Goal: Task Accomplishment & Management: Manage account settings

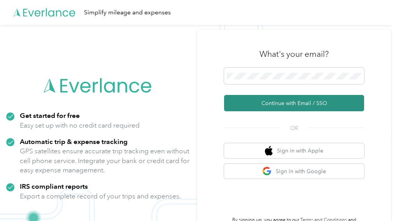
click at [289, 100] on button "Continue with Email / SSO" at bounding box center [294, 103] width 140 height 16
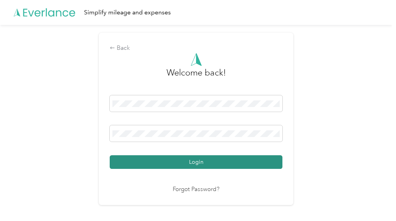
click at [178, 161] on button "Login" at bounding box center [196, 162] width 173 height 14
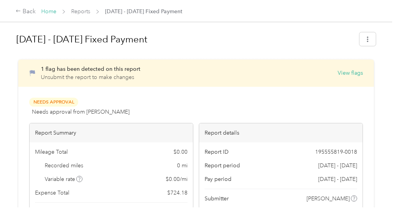
click at [45, 12] on link "Home" at bounding box center [48, 11] width 15 height 7
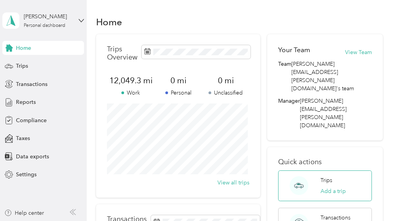
click at [325, 176] on p "Trips" at bounding box center [327, 180] width 12 height 8
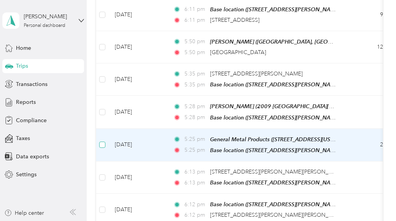
scroll to position [197, 0]
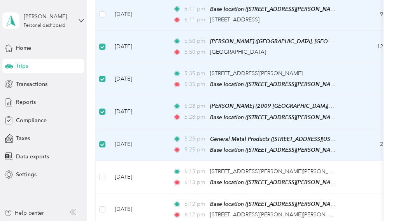
click at [98, 14] on td at bounding box center [102, 14] width 12 height 32
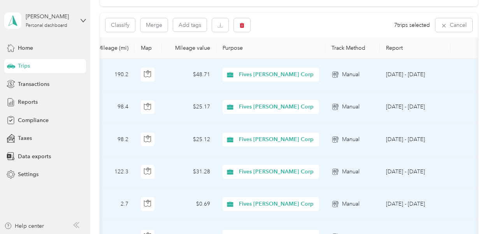
scroll to position [70, 0]
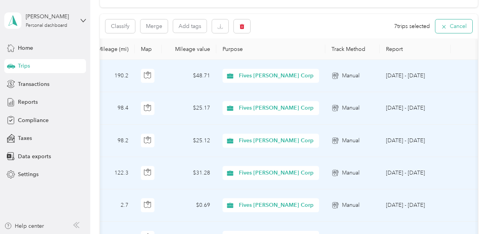
click at [396, 30] on button "Cancel" at bounding box center [453, 26] width 37 height 14
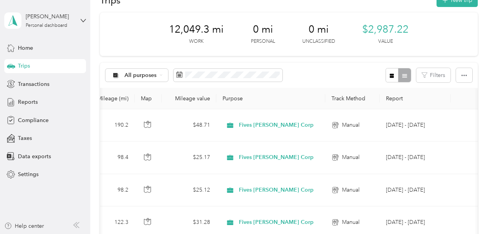
scroll to position [0, 0]
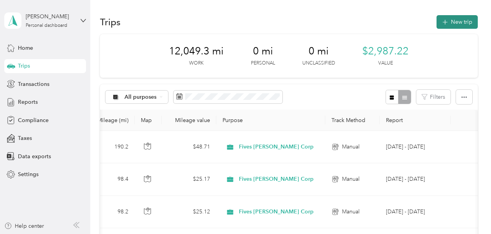
click at [396, 21] on button "New trip" at bounding box center [456, 22] width 41 height 14
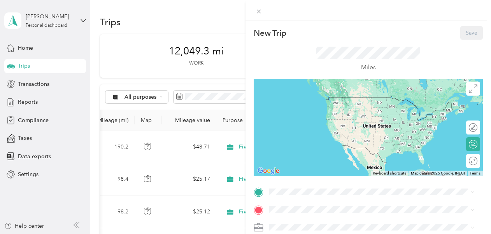
click at [178, 98] on div "New Trip Save This trip cannot be edited because it is either under review, app…" at bounding box center [245, 117] width 491 height 234
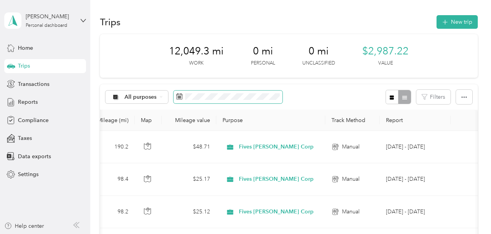
click at [179, 96] on rect at bounding box center [179, 96] width 1 height 1
click at [179, 95] on icon at bounding box center [179, 96] width 6 height 6
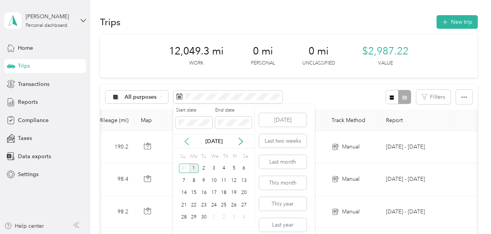
click at [188, 142] on icon at bounding box center [187, 142] width 8 height 8
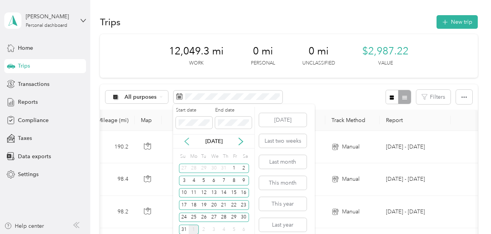
click at [188, 142] on icon at bounding box center [187, 142] width 8 height 8
click at [196, 179] on div "7" at bounding box center [194, 181] width 10 height 10
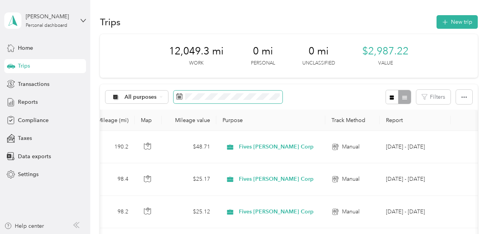
click at [179, 96] on icon at bounding box center [179, 96] width 6 height 6
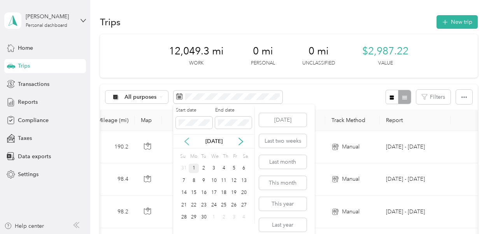
click at [184, 140] on icon at bounding box center [187, 142] width 8 height 8
click at [191, 182] on div "7" at bounding box center [194, 181] width 10 height 10
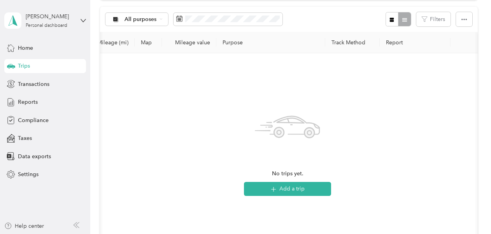
scroll to position [88, 0]
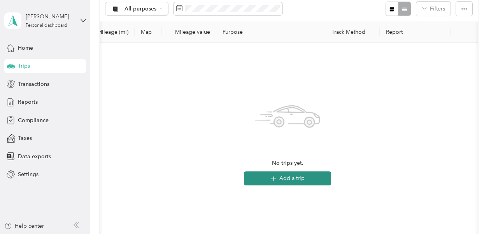
click at [297, 179] on button "Add a trip" at bounding box center [287, 179] width 87 height 14
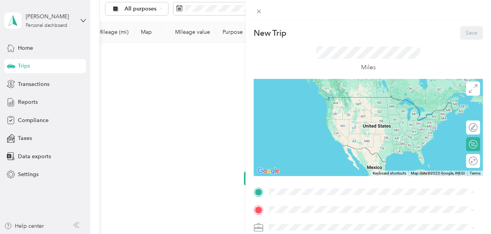
click at [301, 104] on div "Base location [STREET_ADDRESS][PERSON_NAME][PERSON_NAME][US_STATE]" at bounding box center [366, 104] width 164 height 16
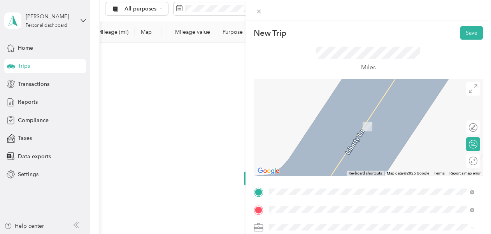
click at [304, 147] on div "General Metal Products [STREET_ADDRESS][US_STATE]" at bounding box center [323, 155] width 78 height 16
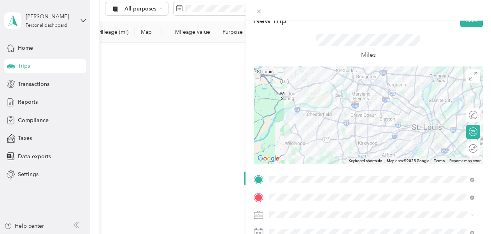
scroll to position [0, 0]
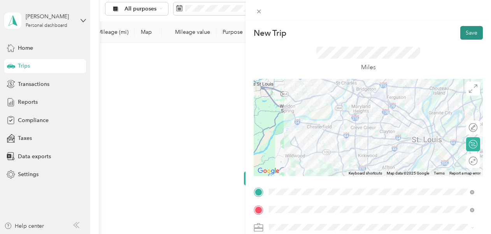
click at [396, 33] on button "Save" at bounding box center [471, 33] width 23 height 14
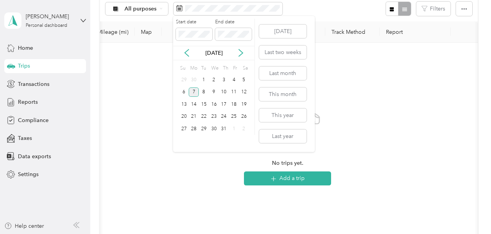
click at [195, 93] on div "7" at bounding box center [194, 93] width 10 height 10
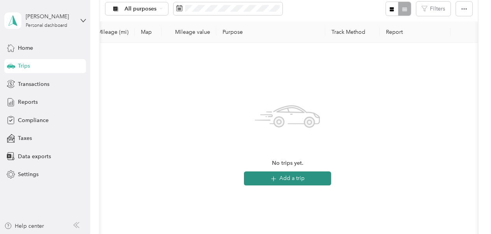
click at [280, 183] on button "Add a trip" at bounding box center [287, 179] width 87 height 14
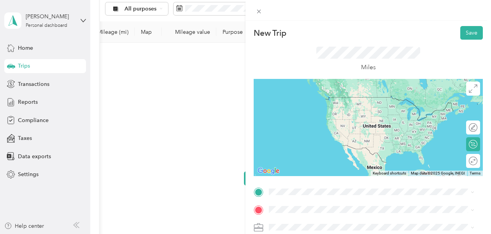
click at [301, 129] on div "General Metal Products [STREET_ADDRESS][US_STATE]" at bounding box center [323, 137] width 78 height 16
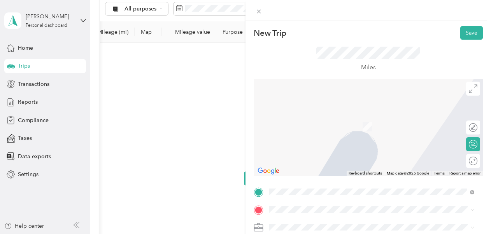
click at [305, 120] on div "Base location [STREET_ADDRESS][PERSON_NAME][PERSON_NAME][US_STATE]" at bounding box center [366, 119] width 164 height 16
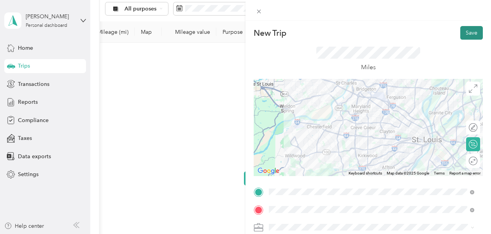
click at [396, 33] on button "Save" at bounding box center [471, 33] width 23 height 14
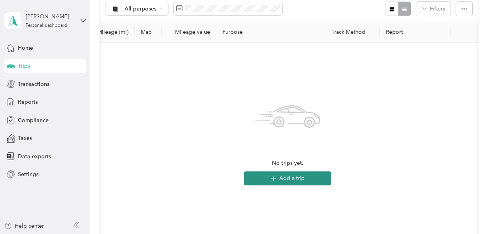
click at [279, 178] on button "Add a trip" at bounding box center [287, 179] width 87 height 14
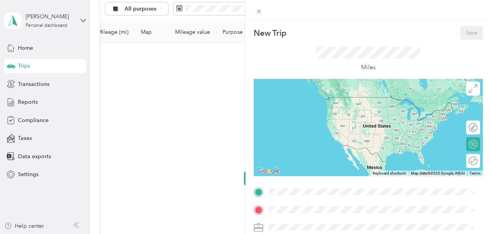
click at [218, 8] on div "New Trip Save This trip cannot be edited because it is either under review, app…" at bounding box center [245, 117] width 491 height 234
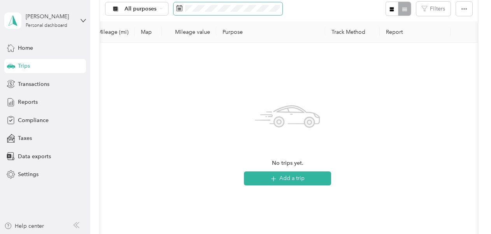
click at [180, 8] on rect at bounding box center [180, 8] width 1 height 1
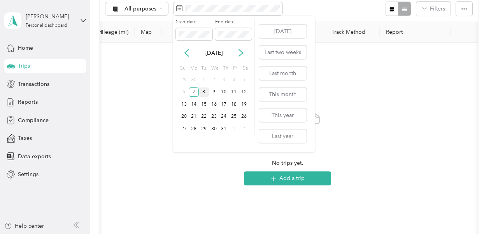
click at [203, 92] on div "8" at bounding box center [204, 93] width 10 height 10
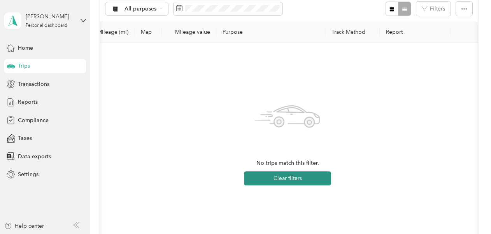
click at [292, 178] on button "Clear filters" at bounding box center [287, 179] width 87 height 14
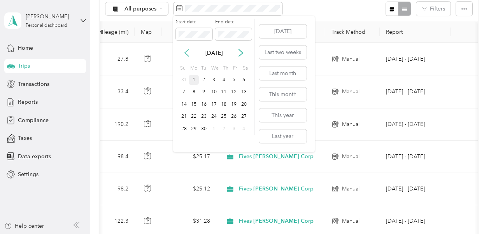
click at [187, 53] on icon at bounding box center [187, 53] width 8 height 8
click at [241, 51] on icon at bounding box center [241, 52] width 4 height 7
click at [205, 92] on div "8" at bounding box center [204, 93] width 10 height 10
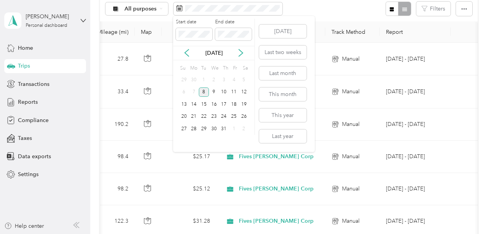
click at [205, 91] on div "8" at bounding box center [204, 93] width 10 height 10
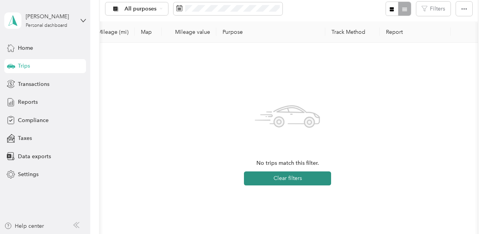
click at [260, 173] on button "Clear filters" at bounding box center [287, 179] width 87 height 14
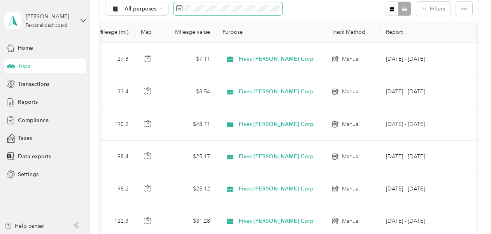
click at [182, 9] on icon at bounding box center [180, 7] width 6 height 5
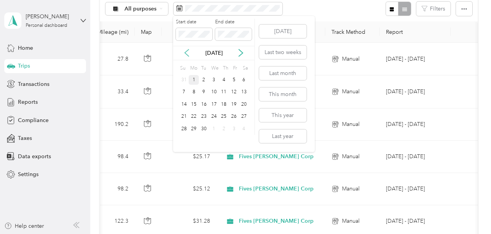
click at [188, 52] on icon at bounding box center [187, 53] width 8 height 8
click at [203, 92] on div "8" at bounding box center [204, 93] width 10 height 10
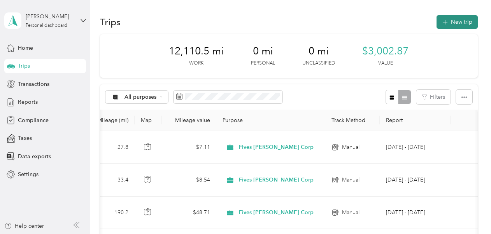
click at [396, 18] on button "New trip" at bounding box center [456, 22] width 41 height 14
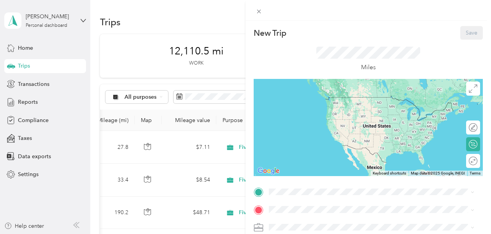
click at [194, 97] on div "New Trip Save This trip cannot be edited because it is either under review, app…" at bounding box center [245, 117] width 491 height 234
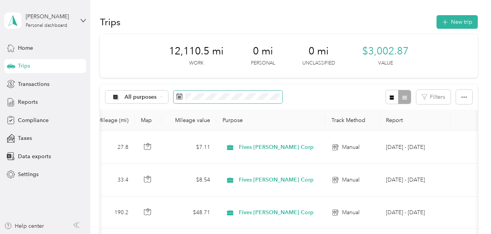
click at [180, 98] on icon at bounding box center [179, 96] width 6 height 6
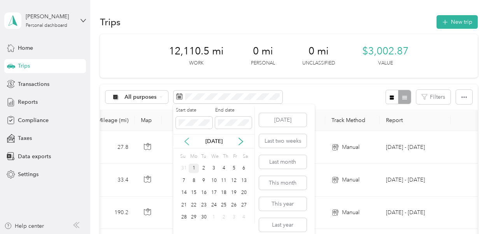
click at [189, 141] on icon at bounding box center [187, 142] width 8 height 8
click at [203, 179] on div "8" at bounding box center [204, 181] width 10 height 10
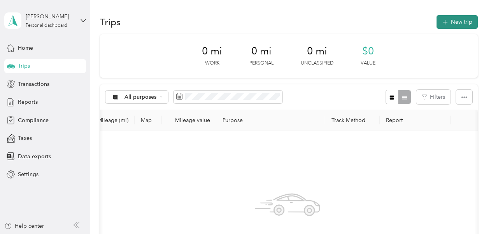
click at [396, 23] on button "New trip" at bounding box center [456, 22] width 41 height 14
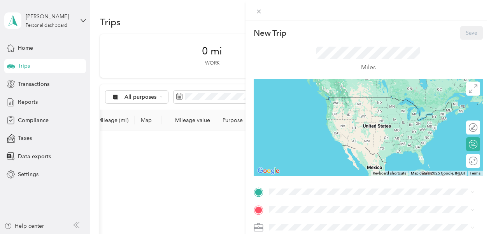
click at [307, 107] on span "[STREET_ADDRESS][PERSON_NAME][PERSON_NAME][US_STATE]" at bounding box center [366, 106] width 164 height 7
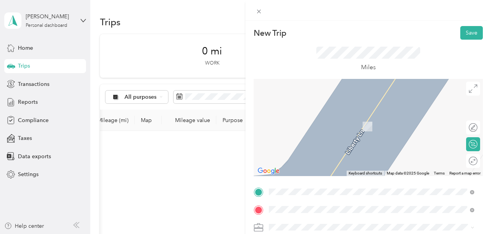
click at [317, 124] on span "[STREET_ADDRESS][PERSON_NAME][PERSON_NAME][US_STATE]" at bounding box center [366, 126] width 164 height 7
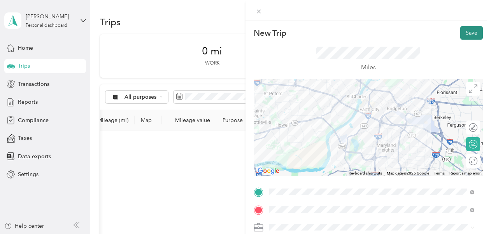
click at [396, 35] on button "Save" at bounding box center [471, 33] width 23 height 14
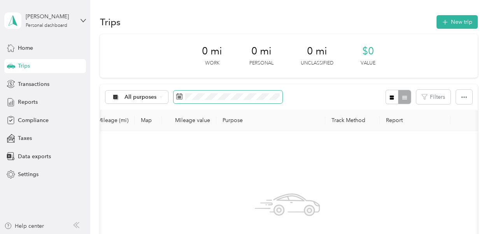
click at [181, 95] on icon at bounding box center [179, 96] width 6 height 6
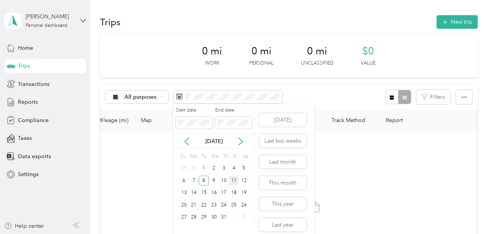
click at [233, 178] on div "11" at bounding box center [234, 181] width 10 height 10
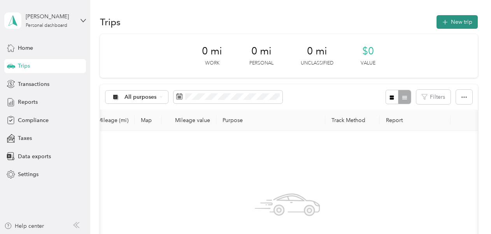
click at [396, 22] on button "New trip" at bounding box center [456, 22] width 41 height 14
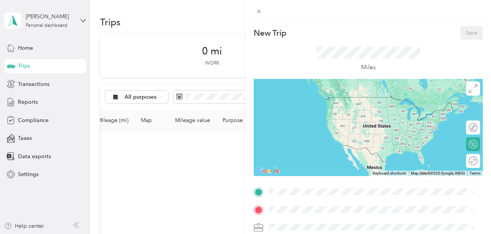
click at [196, 96] on div "New Trip Save This trip cannot be edited because it is either under review, app…" at bounding box center [245, 117] width 491 height 234
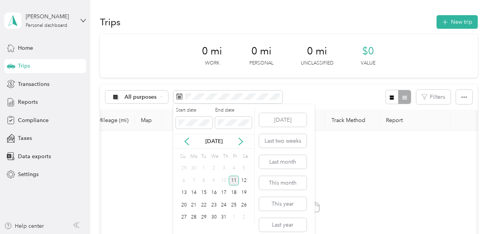
click at [234, 179] on div "11" at bounding box center [234, 181] width 10 height 10
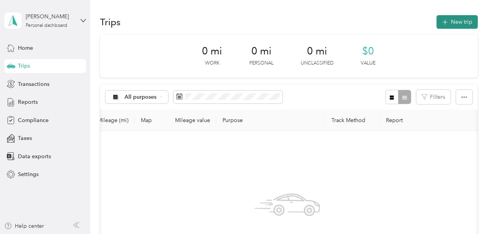
click at [396, 22] on button "New trip" at bounding box center [456, 22] width 41 height 14
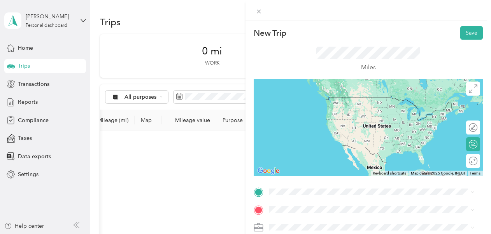
click at [317, 106] on span "[STREET_ADDRESS][PERSON_NAME][PERSON_NAME][US_STATE]" at bounding box center [366, 107] width 164 height 7
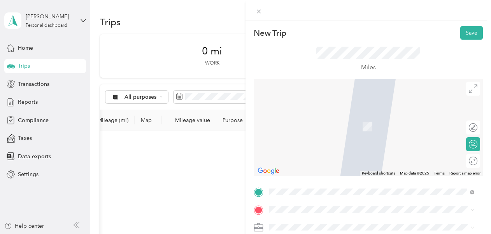
click at [315, 124] on span "[STREET_ADDRESS][PERSON_NAME][PERSON_NAME][US_STATE]" at bounding box center [366, 126] width 164 height 7
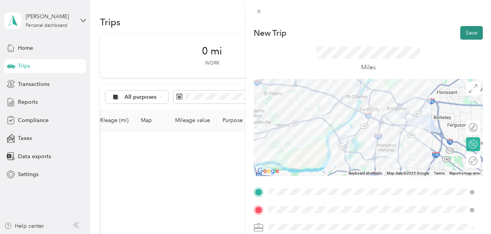
click at [396, 35] on button "Save" at bounding box center [471, 33] width 23 height 14
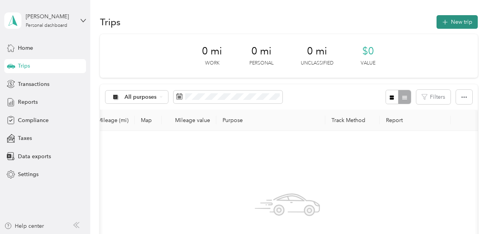
click at [396, 22] on button "New trip" at bounding box center [456, 22] width 41 height 14
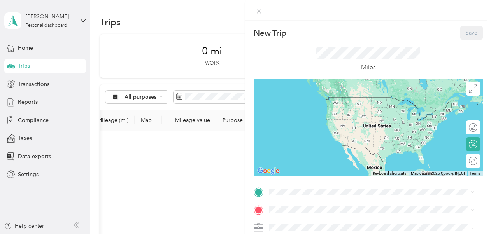
click at [211, 97] on div "New Trip Save This trip cannot be edited because it is either under review, app…" at bounding box center [245, 117] width 491 height 234
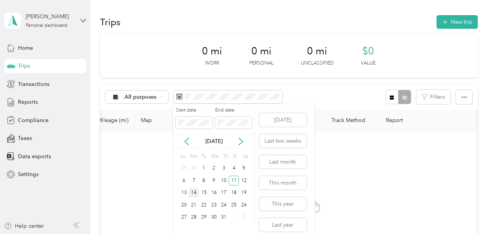
click at [193, 191] on div "14" at bounding box center [194, 193] width 10 height 10
click at [193, 192] on div "14" at bounding box center [194, 193] width 10 height 10
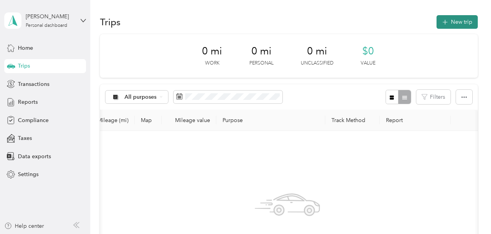
click at [396, 19] on button "New trip" at bounding box center [456, 22] width 41 height 14
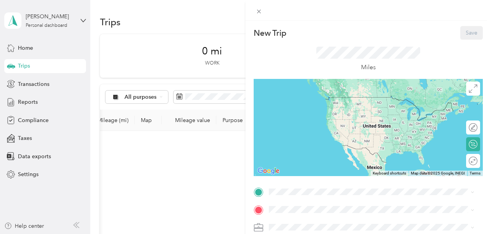
click at [293, 107] on span "[STREET_ADDRESS][PERSON_NAME][PERSON_NAME][US_STATE]" at bounding box center [366, 108] width 164 height 7
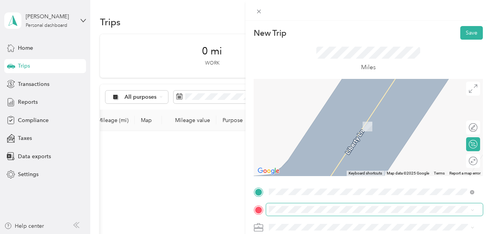
click at [286, 206] on span at bounding box center [374, 209] width 217 height 12
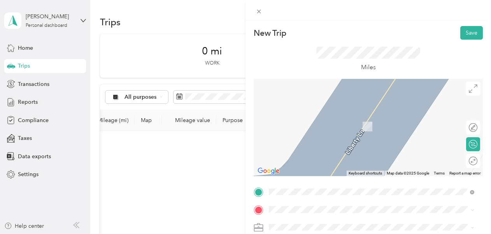
click at [301, 195] on div "NTN [STREET_ADDRESS][PERSON_NAME][US_STATE]" at bounding box center [344, 203] width 121 height 16
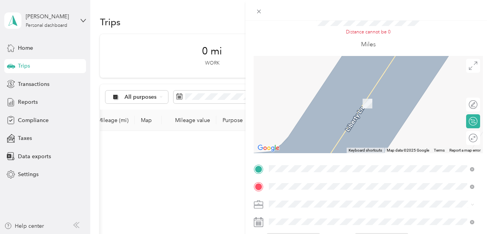
scroll to position [55, 0]
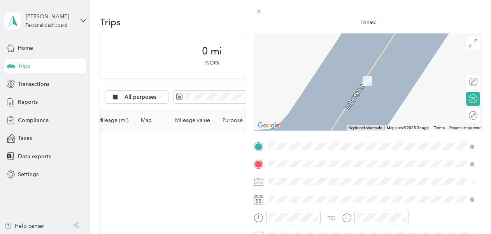
click at [359, 158] on span "[STREET_ADDRESS][PERSON_NAME][US_STATE]" at bounding box center [344, 161] width 121 height 7
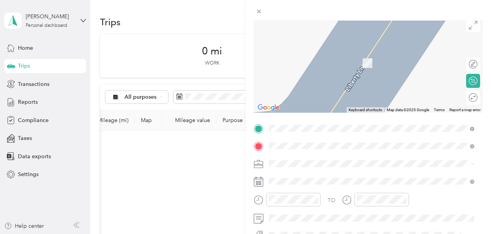
scroll to position [74, 0]
click at [294, 141] on span "[STREET_ADDRESS][PERSON_NAME][US_STATE]" at bounding box center [344, 144] width 121 height 7
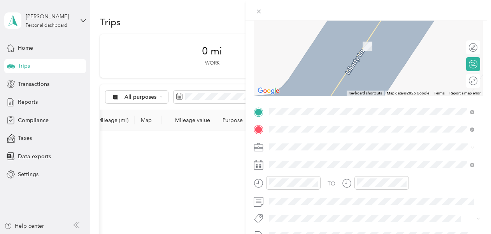
scroll to position [87, 0]
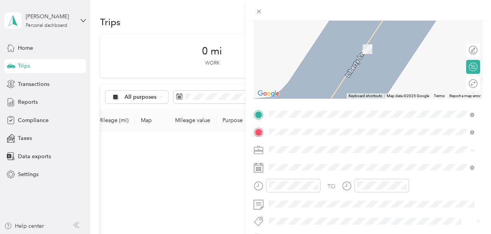
click at [298, 103] on span "[STREET_ADDRESS][US_STATE]" at bounding box center [323, 106] width 78 height 7
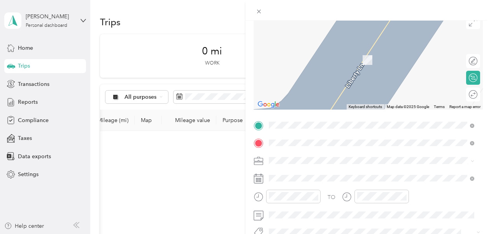
scroll to position [93, 0]
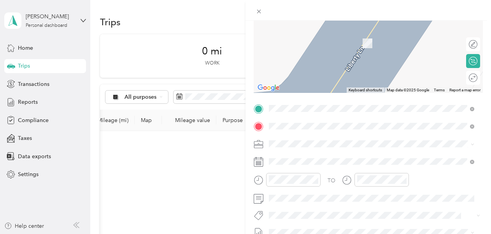
click at [290, 142] on div "Base location [STREET_ADDRESS][PERSON_NAME][PERSON_NAME][US_STATE]" at bounding box center [366, 144] width 164 height 16
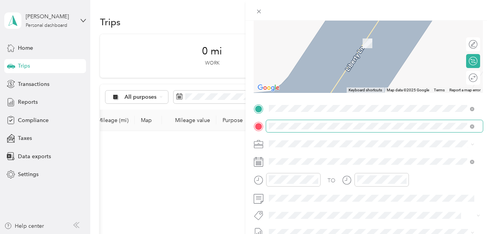
click at [268, 127] on span at bounding box center [374, 126] width 217 height 12
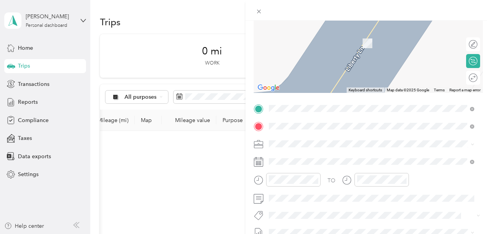
click at [258, 164] on icon at bounding box center [259, 162] width 10 height 10
click at [259, 162] on rect at bounding box center [259, 161] width 1 height 1
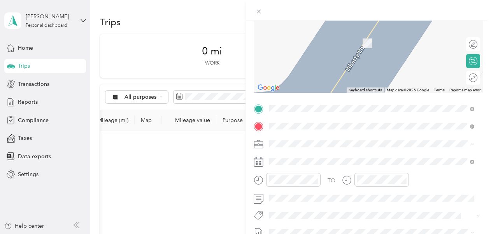
click at [259, 162] on rect at bounding box center [259, 161] width 1 height 1
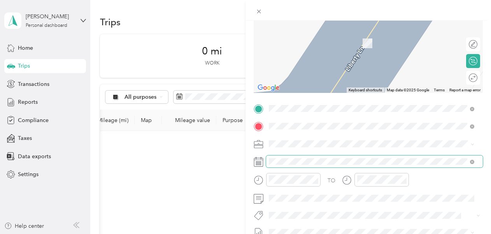
click at [276, 157] on span at bounding box center [374, 162] width 217 height 12
click at [302, 156] on span at bounding box center [374, 162] width 217 height 12
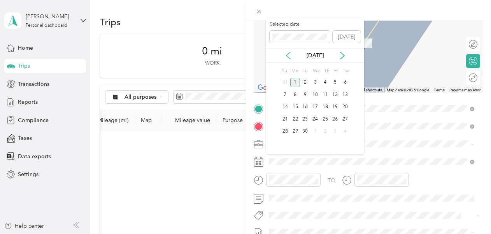
click at [289, 55] on icon at bounding box center [288, 56] width 8 height 8
click at [289, 56] on icon at bounding box center [288, 56] width 8 height 8
click at [296, 106] on div "14" at bounding box center [295, 107] width 10 height 10
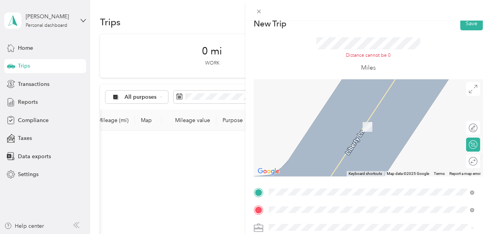
scroll to position [0, 0]
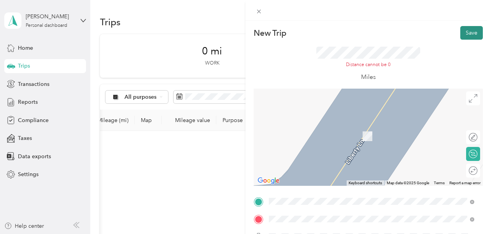
click at [396, 33] on button "Save" at bounding box center [471, 33] width 23 height 14
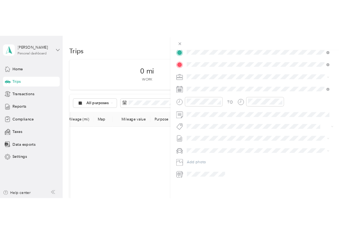
scroll to position [0, 268]
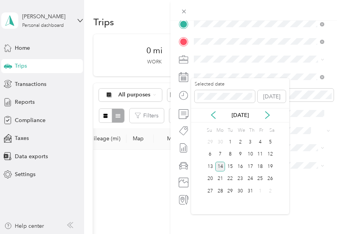
click at [221, 166] on div "14" at bounding box center [220, 167] width 10 height 10
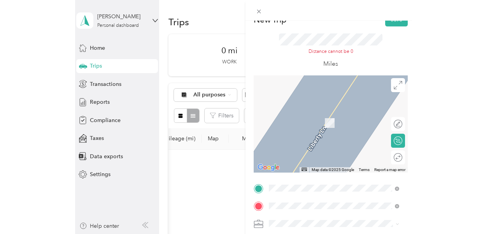
scroll to position [0, 0]
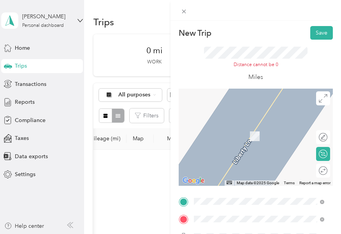
click at [212, 123] on span "[STREET_ADDRESS][PERSON_NAME][PERSON_NAME][US_STATE]" at bounding box center [255, 122] width 93 height 15
click at [217, 165] on span "[GEOGRAPHIC_DATA], [GEOGRAPHIC_DATA], [US_STATE], [GEOGRAPHIC_DATA]" at bounding box center [253, 176] width 89 height 23
click at [24, 65] on div "New Trip Save This trip cannot be edited because it is either under review, app…" at bounding box center [170, 117] width 341 height 234
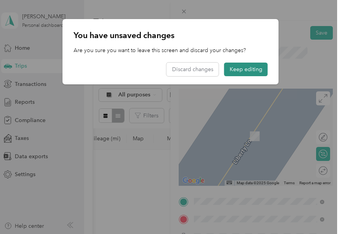
click at [235, 69] on button "Keep editing" at bounding box center [246, 70] width 44 height 14
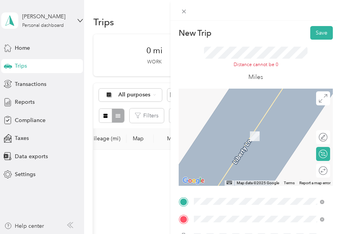
click at [32, 49] on div "New Trip Save This trip cannot be edited because it is either under review, app…" at bounding box center [170, 117] width 341 height 234
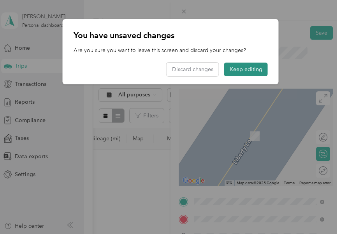
click at [227, 69] on button "Keep editing" at bounding box center [246, 70] width 44 height 14
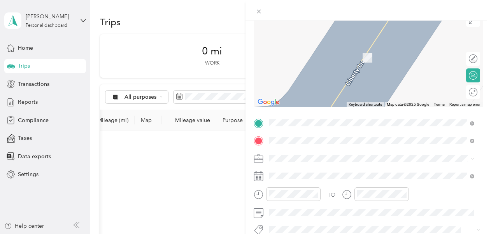
scroll to position [9, 0]
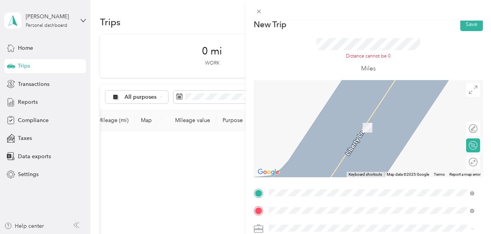
click at [144, 95] on div "New Trip Save This trip cannot be edited because it is either under review, app…" at bounding box center [245, 117] width 491 height 234
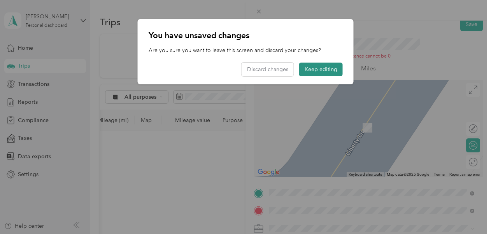
click at [314, 70] on button "Keep editing" at bounding box center [321, 70] width 44 height 14
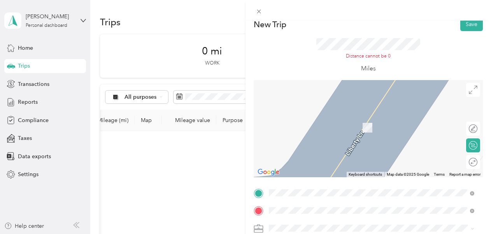
click at [198, 121] on div "New Trip Save This trip cannot be edited because it is either under review, app…" at bounding box center [245, 117] width 491 height 234
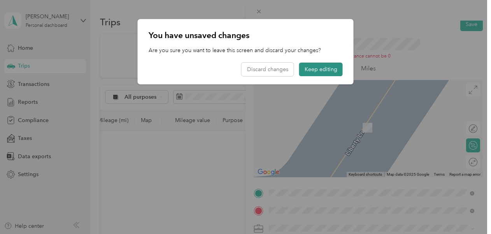
click at [310, 69] on button "Keep editing" at bounding box center [321, 70] width 44 height 14
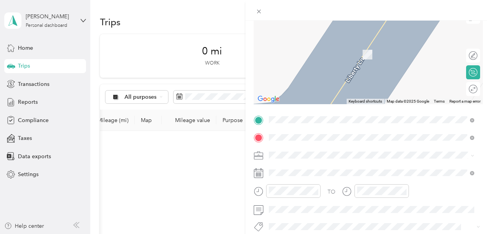
scroll to position [78, 0]
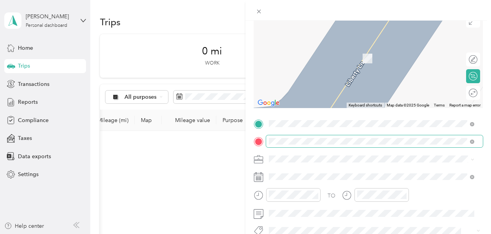
click at [331, 137] on span at bounding box center [374, 141] width 217 height 12
click at [267, 138] on span at bounding box center [374, 141] width 217 height 12
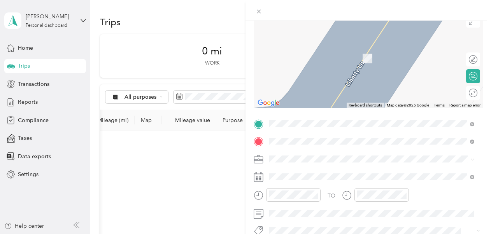
click at [259, 142] on icon at bounding box center [258, 141] width 7 height 7
click at [259, 124] on icon at bounding box center [258, 124] width 7 height 7
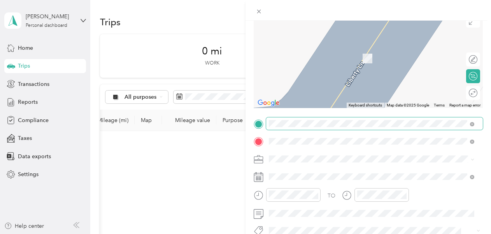
click at [273, 118] on span at bounding box center [374, 123] width 217 height 12
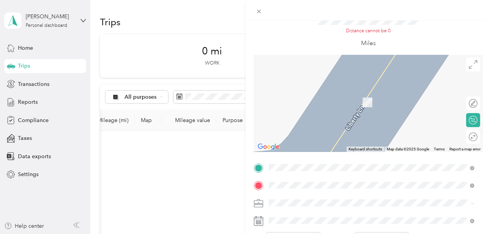
scroll to position [0, 0]
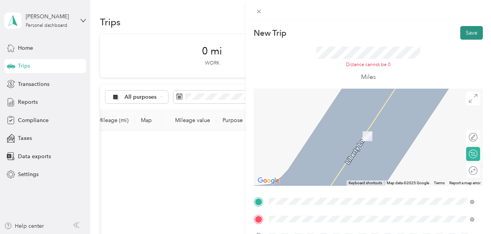
click at [396, 35] on button "Save" at bounding box center [471, 33] width 23 height 14
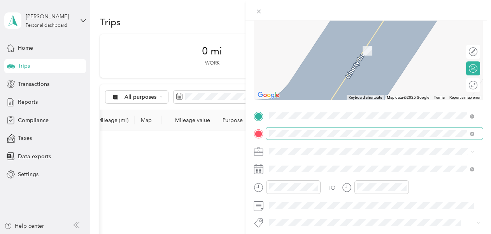
scroll to position [87, 0]
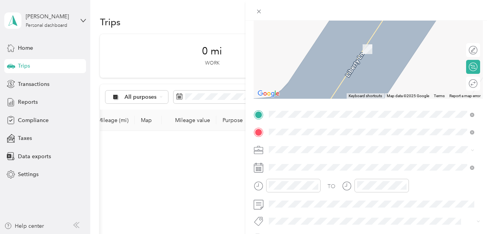
click at [307, 205] on div "Spartan Metals [GEOGRAPHIC_DATA] [STREET_ADDRESS][US_STATE]" at bounding box center [333, 206] width 98 height 16
click at [307, 103] on span "[STREET_ADDRESS][US_STATE]" at bounding box center [323, 106] width 78 height 7
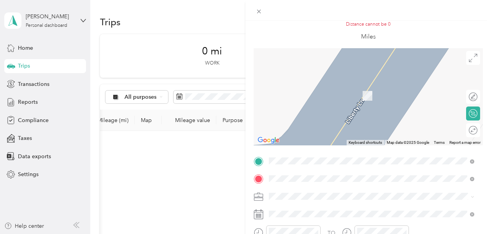
scroll to position [0, 0]
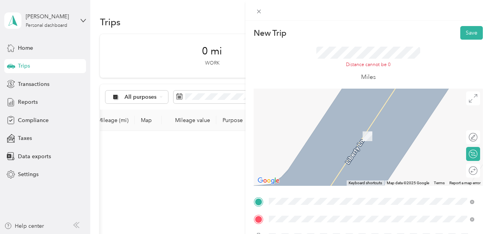
click at [85, 23] on div "New Trip Save This trip cannot be edited because it is either under review, app…" at bounding box center [245, 117] width 491 height 234
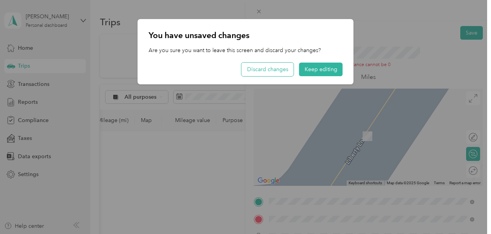
click at [263, 70] on button "Discard changes" at bounding box center [268, 70] width 52 height 14
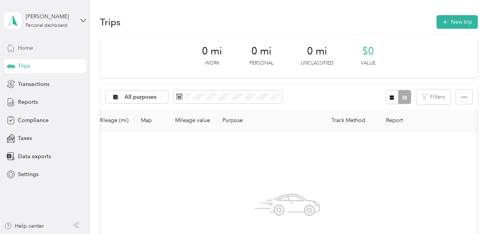
click at [37, 48] on div "Home" at bounding box center [45, 48] width 82 height 14
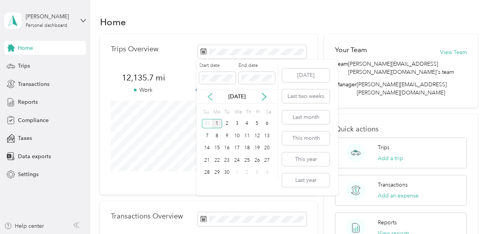
click at [209, 97] on icon at bounding box center [210, 96] width 4 height 7
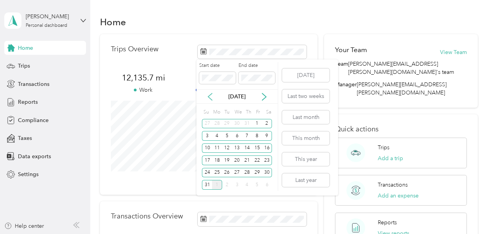
click at [209, 98] on icon at bounding box center [210, 97] width 8 height 8
click at [218, 135] on div "7" at bounding box center [217, 136] width 10 height 10
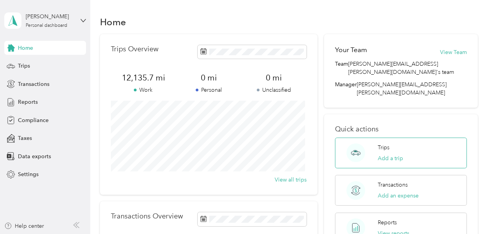
click at [378, 144] on p "Trips" at bounding box center [384, 148] width 12 height 8
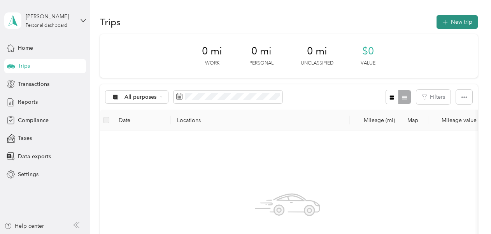
click at [396, 24] on icon "button" at bounding box center [444, 22] width 9 height 9
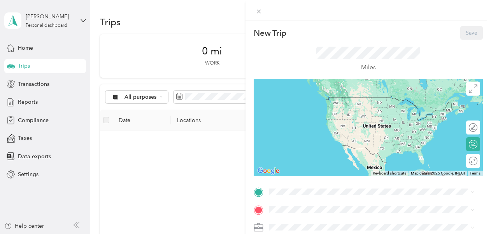
click at [179, 96] on div "New Trip Save This trip cannot be edited because it is either under review, app…" at bounding box center [245, 117] width 491 height 234
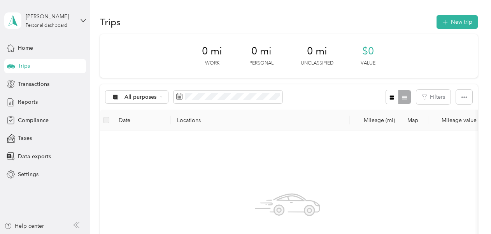
click at [179, 96] on icon at bounding box center [179, 96] width 6 height 6
click at [396, 23] on icon "button" at bounding box center [444, 22] width 9 height 9
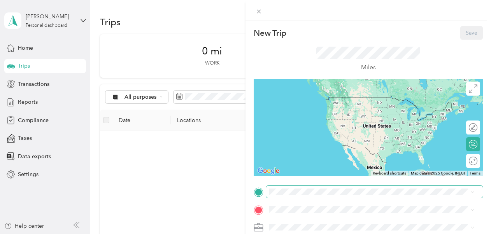
click at [281, 188] on span at bounding box center [374, 192] width 217 height 12
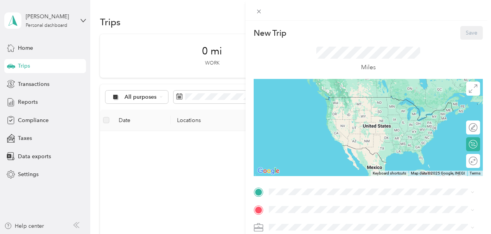
click at [314, 103] on div "Base location [STREET_ADDRESS][PERSON_NAME][PERSON_NAME][US_STATE]" at bounding box center [366, 103] width 164 height 16
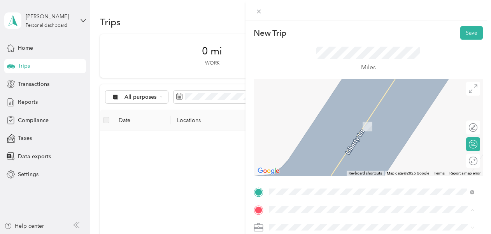
click at [296, 196] on div "NTN [STREET_ADDRESS][PERSON_NAME][US_STATE]" at bounding box center [344, 204] width 121 height 16
